Goal: Communication & Community: Answer question/provide support

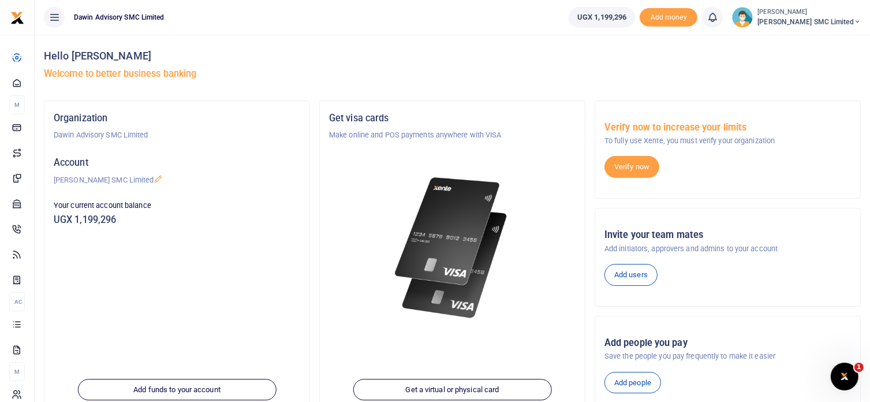
click at [488, 348] on div "Get visa cards Make online and POS payments anywhere with VISA" at bounding box center [452, 232] width 256 height 245
click at [842, 374] on icon "Open Intercom Messenger" at bounding box center [842, 374] width 19 height 19
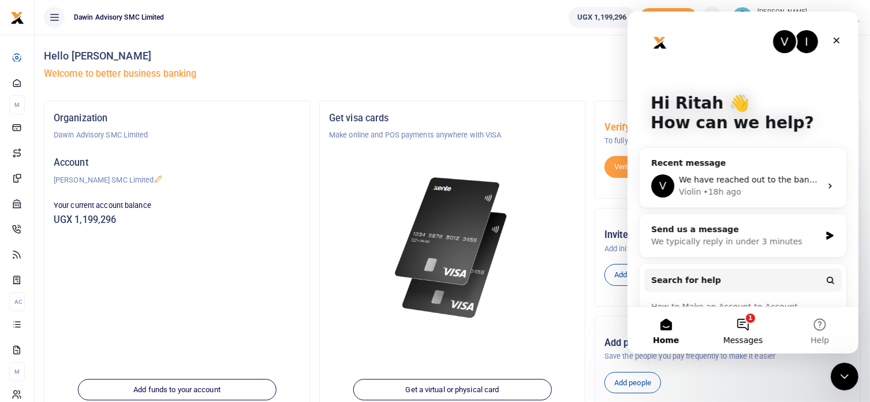
click at [740, 321] on button "1 Messages" at bounding box center [741, 330] width 77 height 46
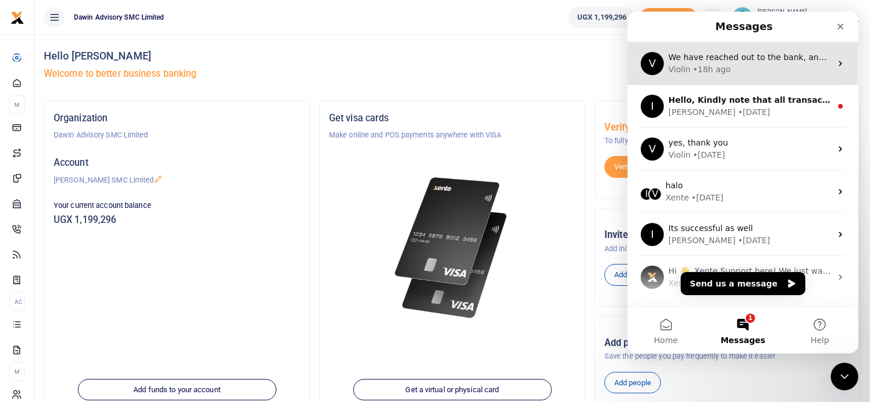
click at [728, 63] on div "Violin • 18h ago" at bounding box center [749, 69] width 163 height 12
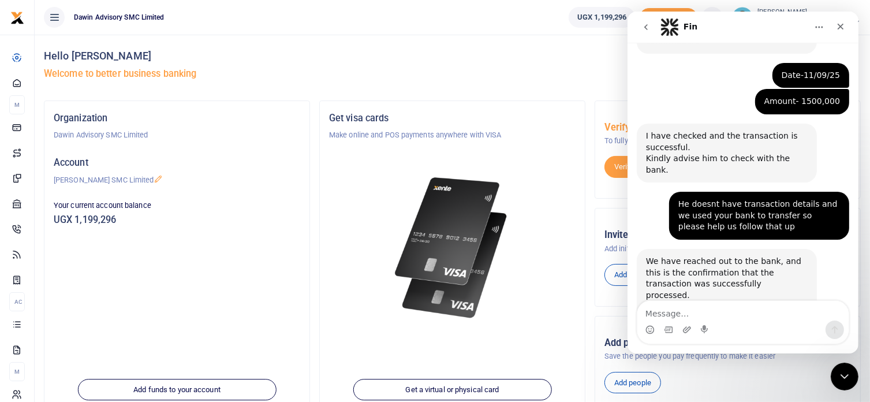
scroll to position [289, 0]
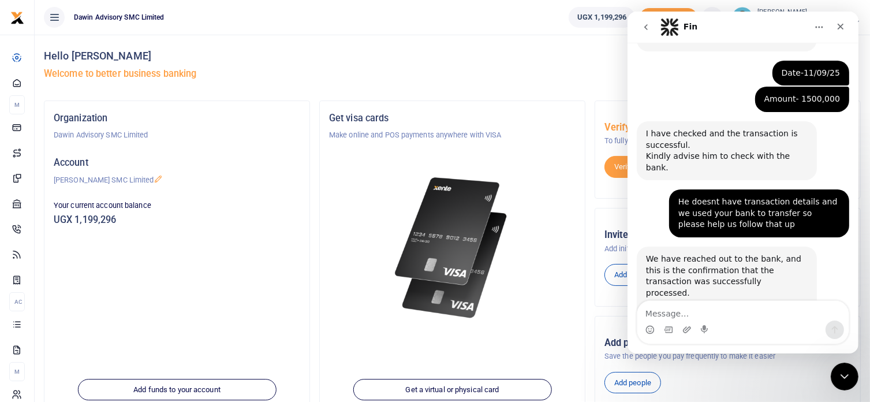
click at [655, 312] on textarea "Message…" at bounding box center [741, 311] width 211 height 20
type textarea "thank you, so we need a swift code"
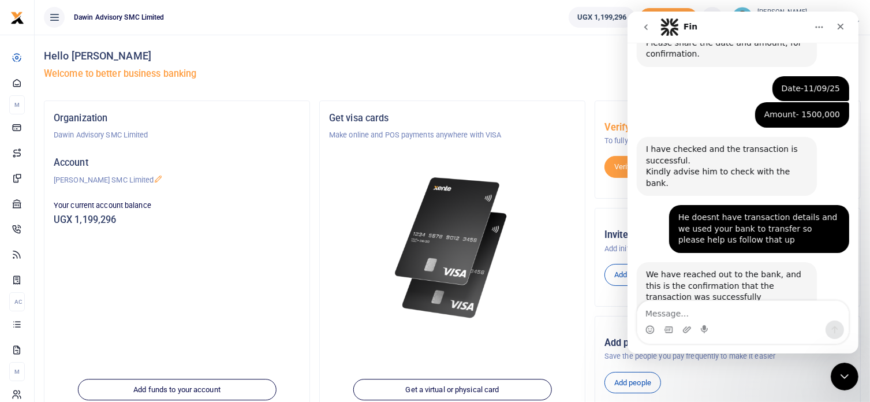
scroll to position [355, 0]
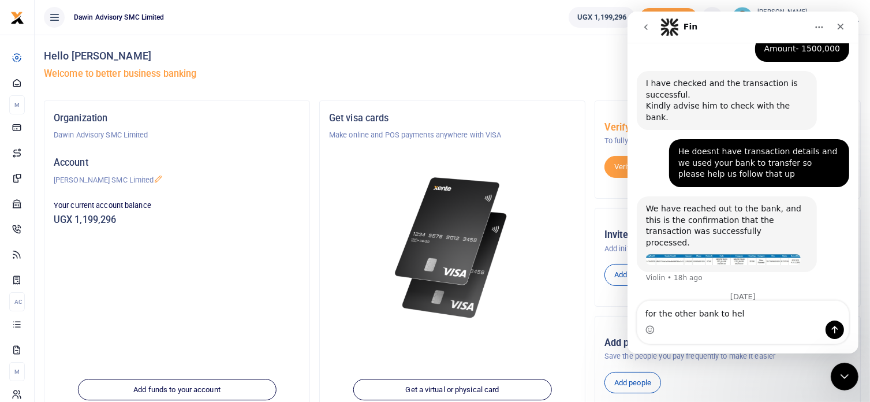
type textarea "for the other bank to help"
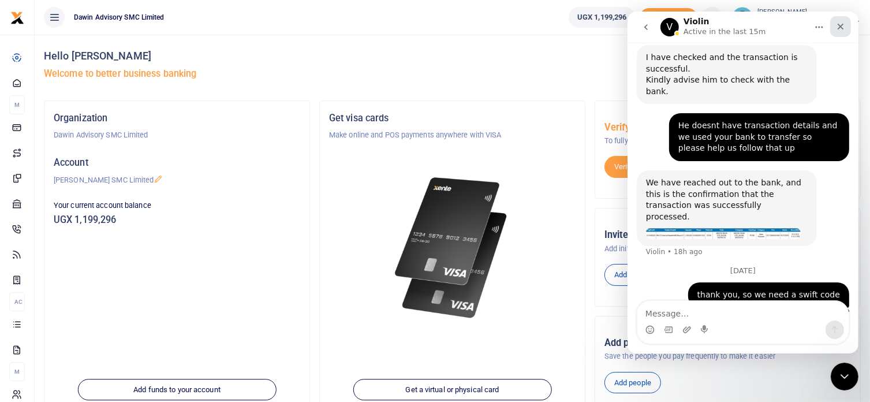
click at [838, 29] on icon "Close" at bounding box center [839, 26] width 9 height 9
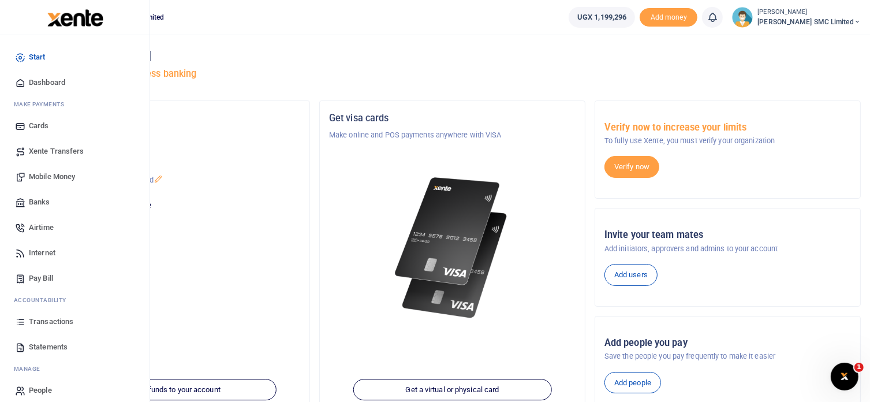
click at [55, 318] on span "Transactions" at bounding box center [51, 322] width 44 height 12
